Goal: Communication & Community: Answer question/provide support

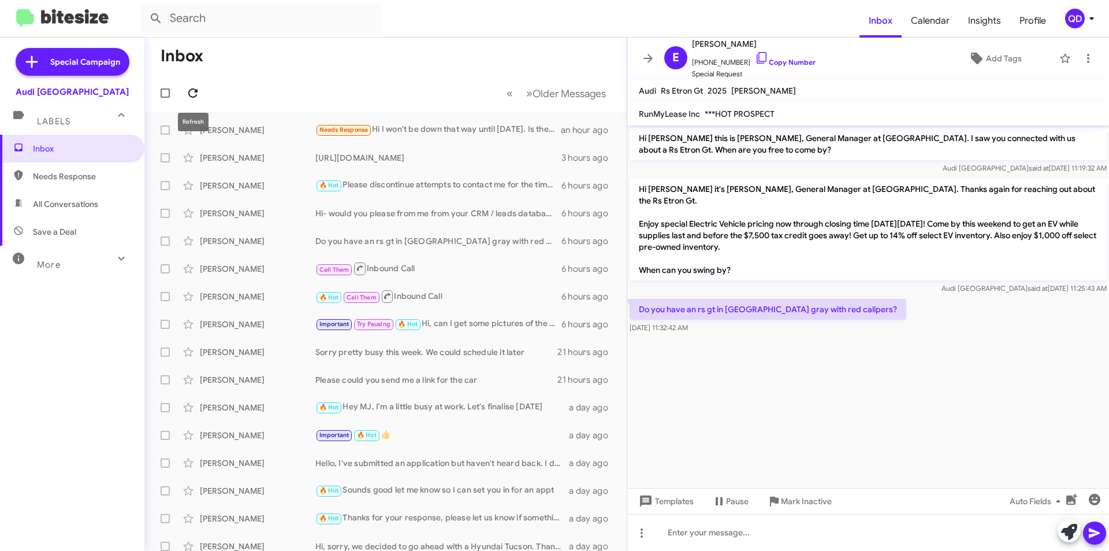
click at [186, 92] on icon at bounding box center [193, 93] width 14 height 14
click at [519, 135] on div "Needs Response 🔥 Hot Correct. Interior less important" at bounding box center [443, 129] width 256 height 13
click at [442, 129] on div "Needs Response 🔥 Hot Correct. Interior less important" at bounding box center [443, 129] width 256 height 13
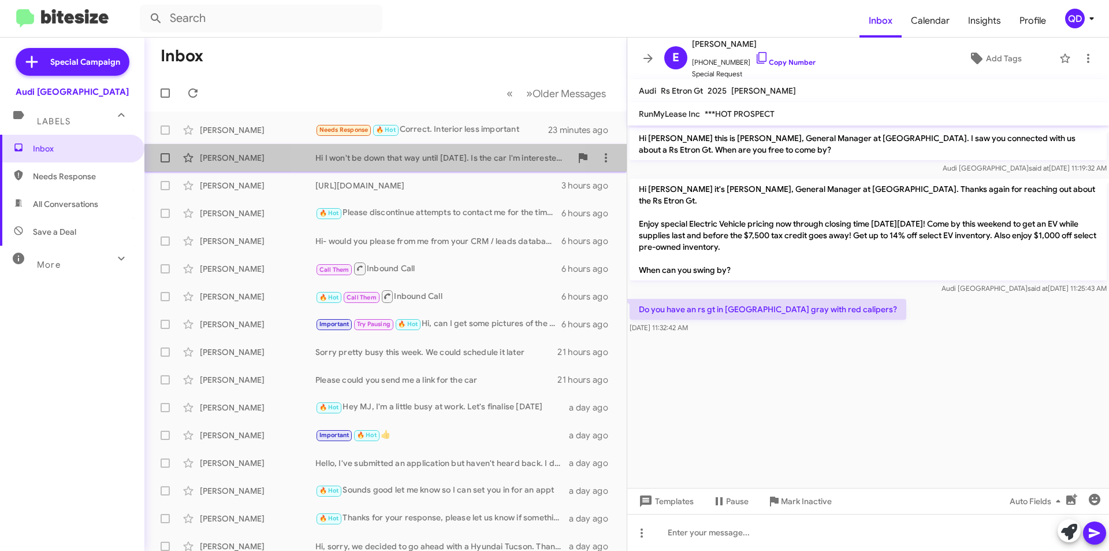
click at [451, 158] on div "Hi I won't be down that way until [DATE]. Is the car I'm interested in included…" at bounding box center [443, 158] width 256 height 12
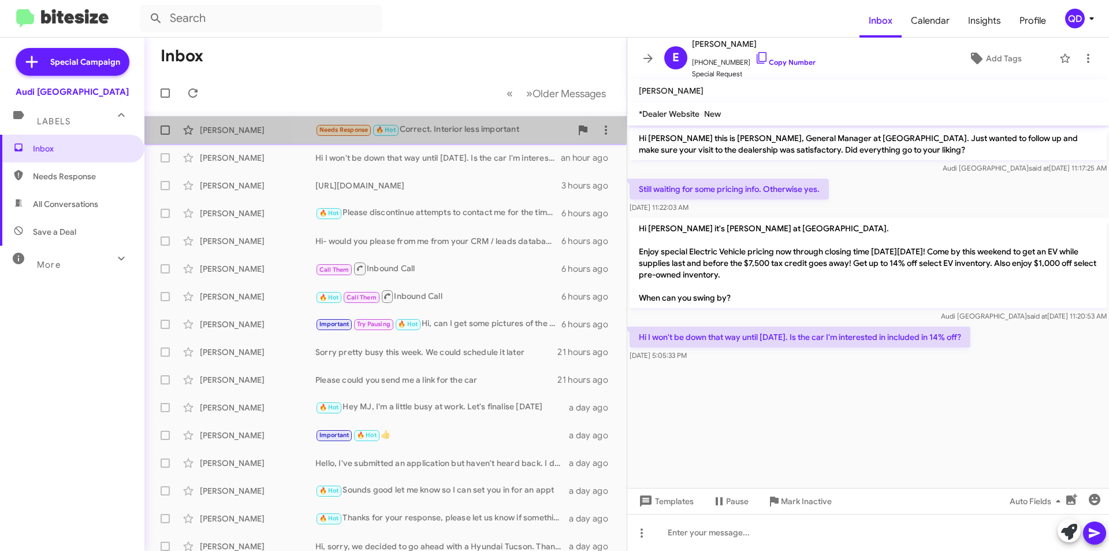
click at [446, 136] on div "Needs Response 🔥 Hot Correct. Interior less important" at bounding box center [443, 129] width 256 height 13
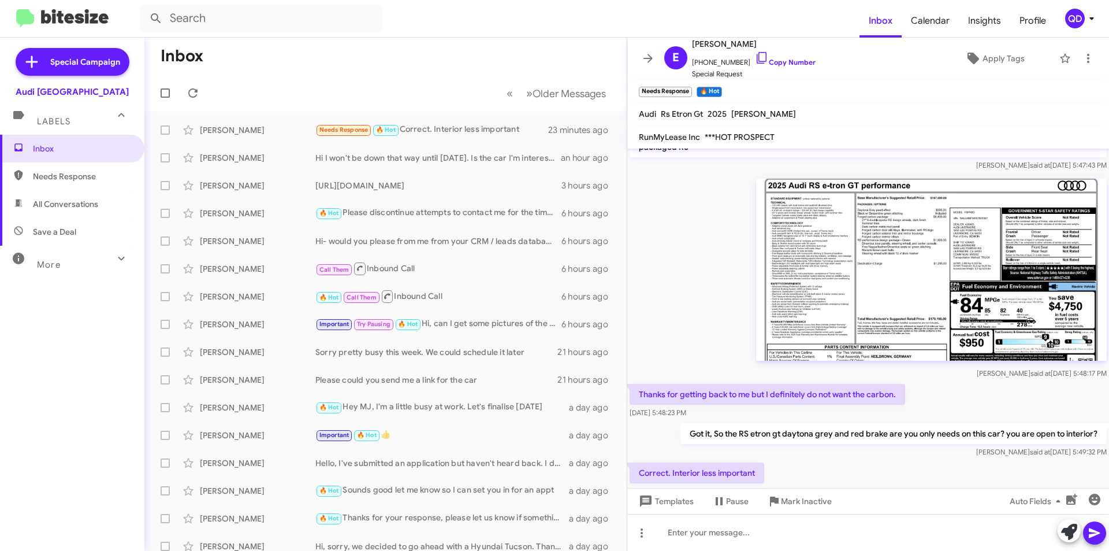
scroll to position [259, 0]
